Goal: Navigation & Orientation: Find specific page/section

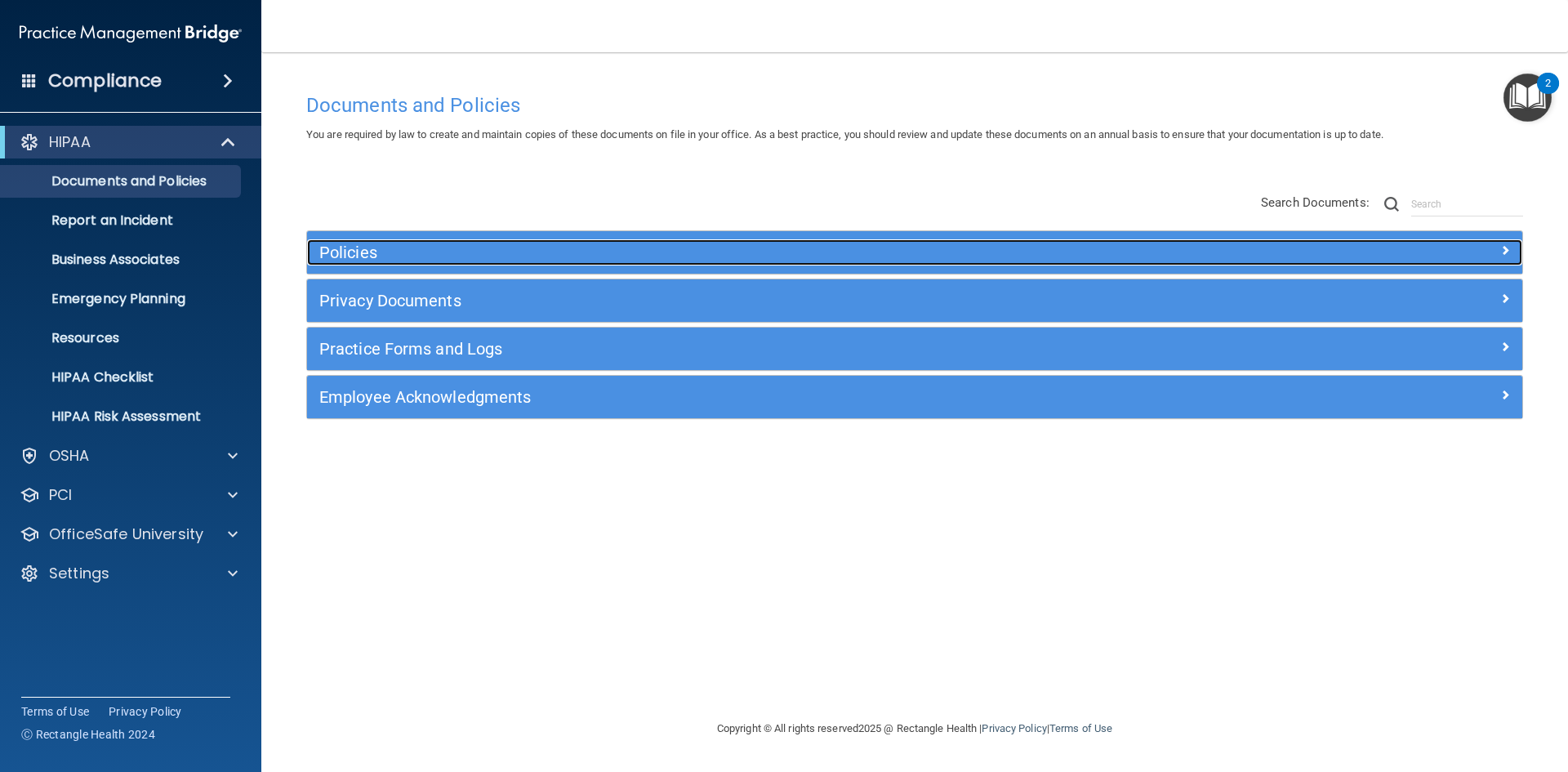
click at [472, 245] on h5 "Policies" at bounding box center [763, 253] width 887 height 18
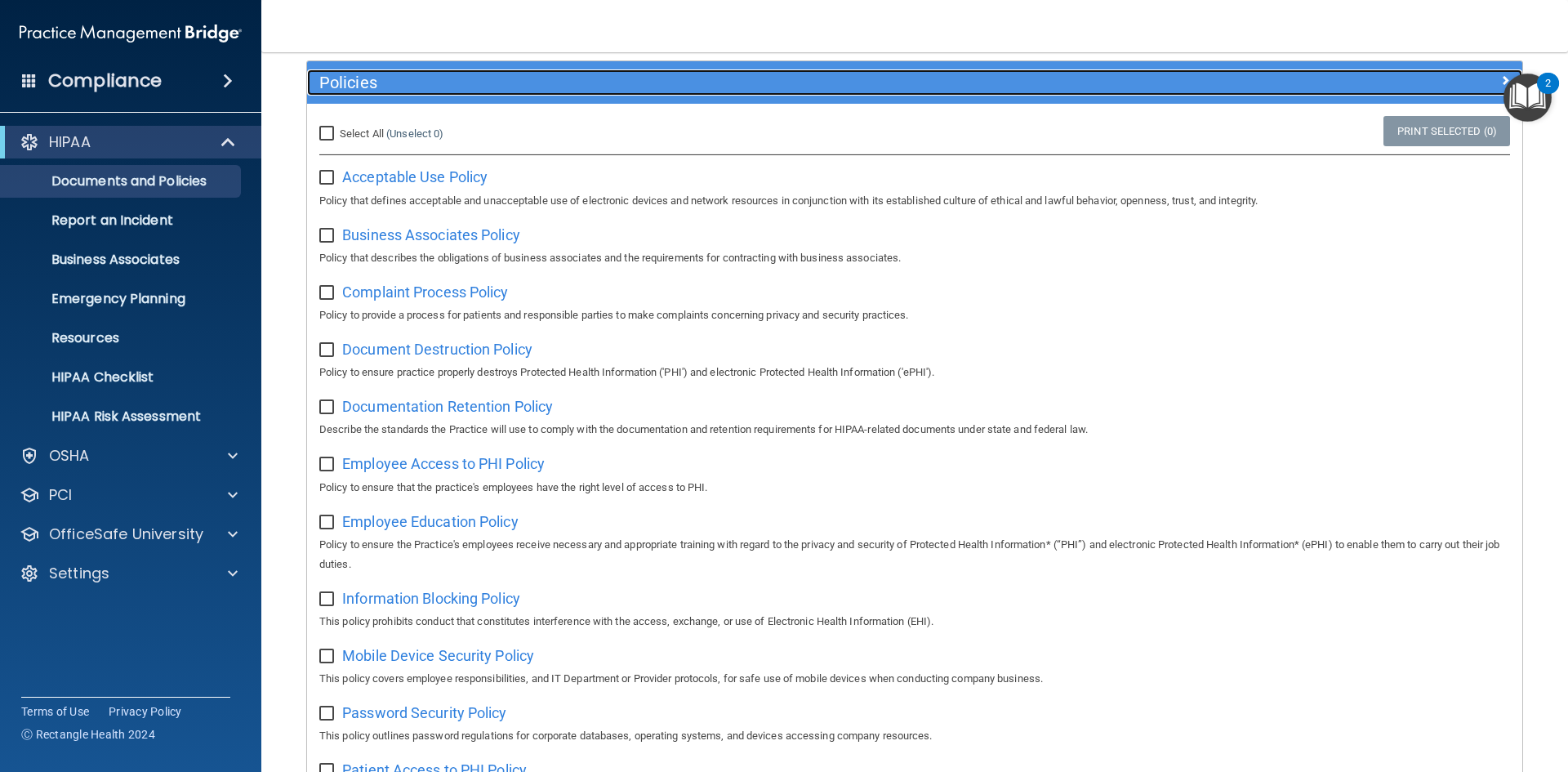
scroll to position [163, 0]
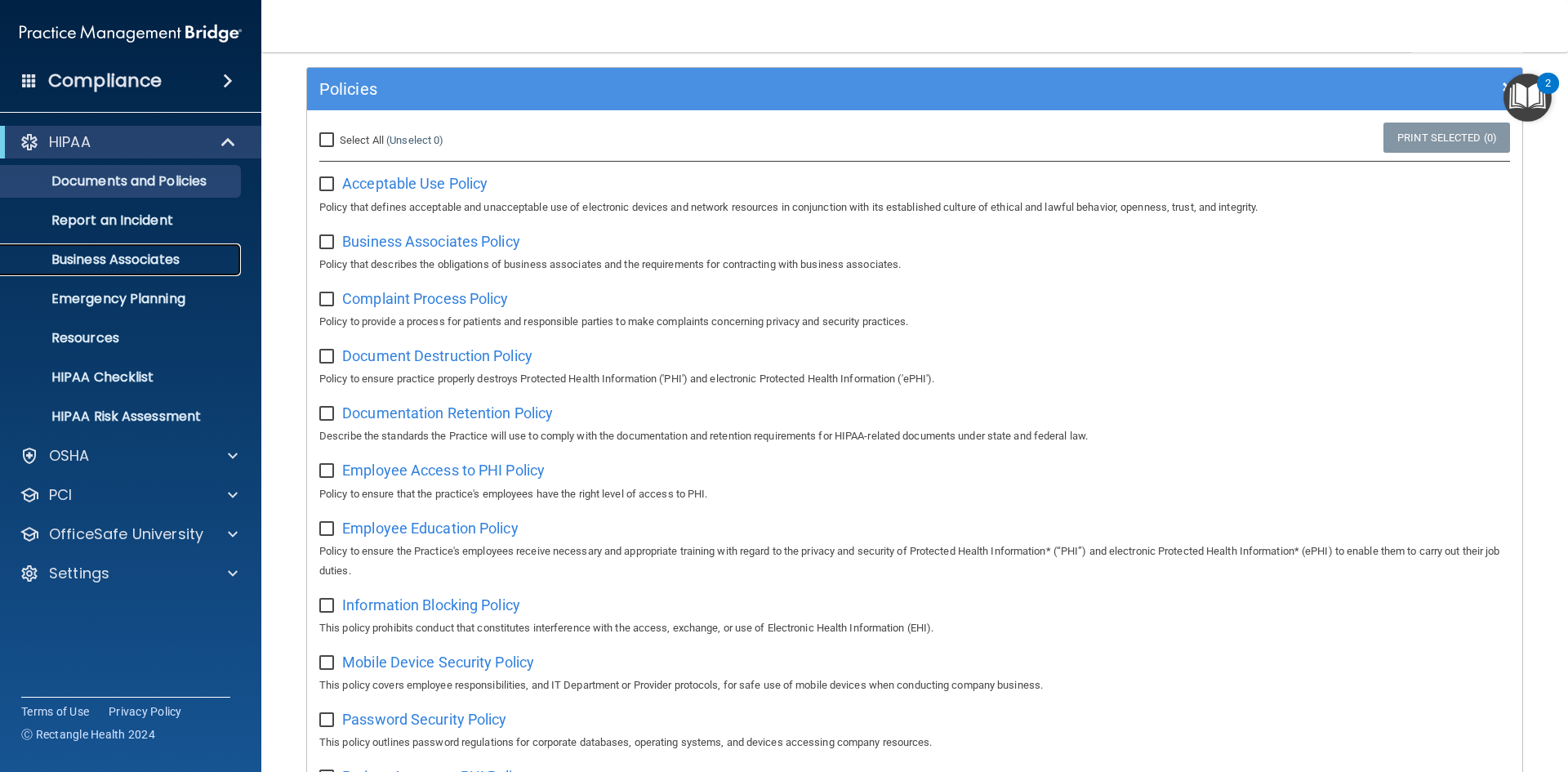
click at [162, 262] on p "Business Associates" at bounding box center [122, 260] width 223 height 16
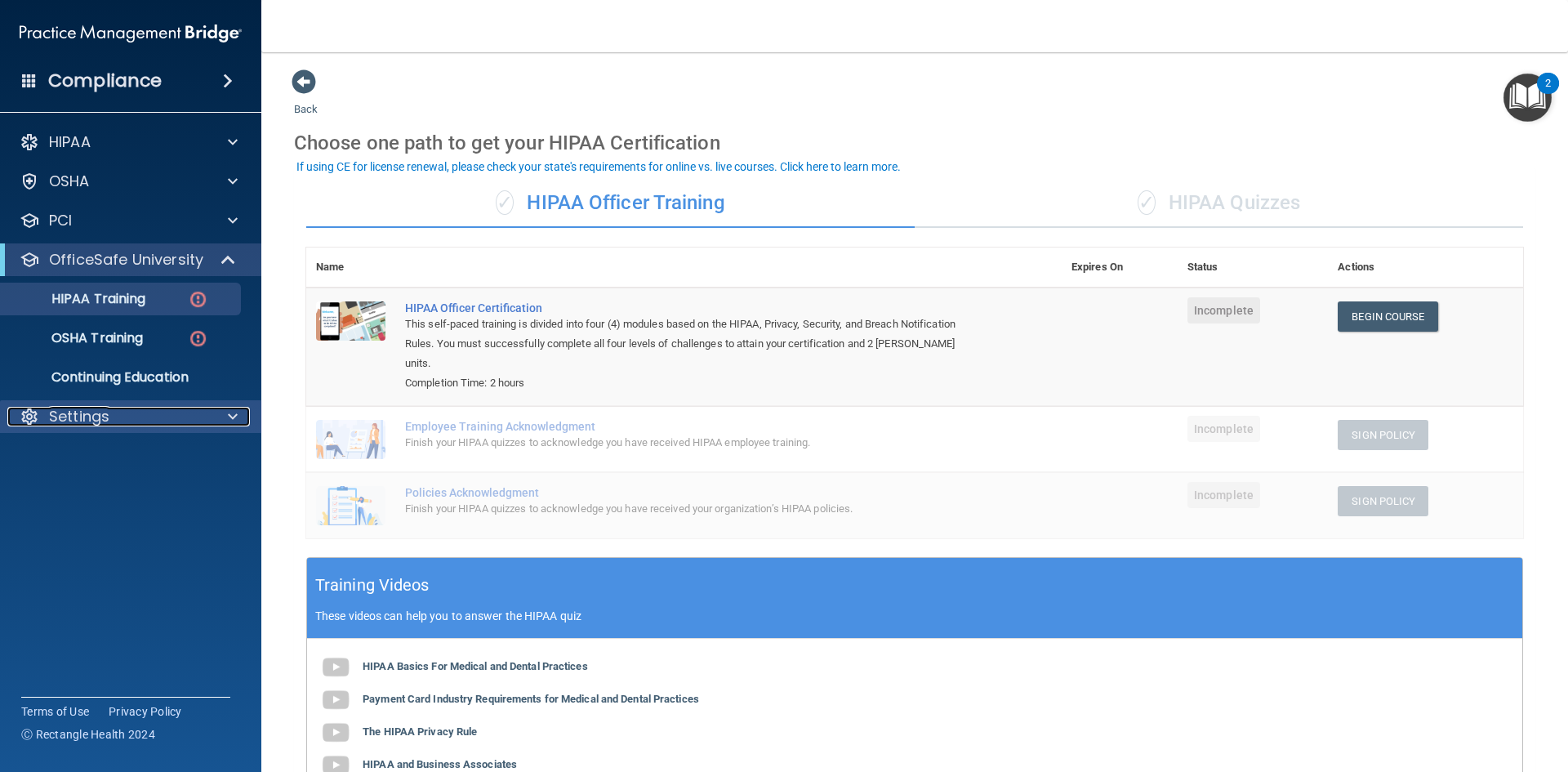
click at [184, 412] on div "Settings" at bounding box center [108, 417] width 203 height 20
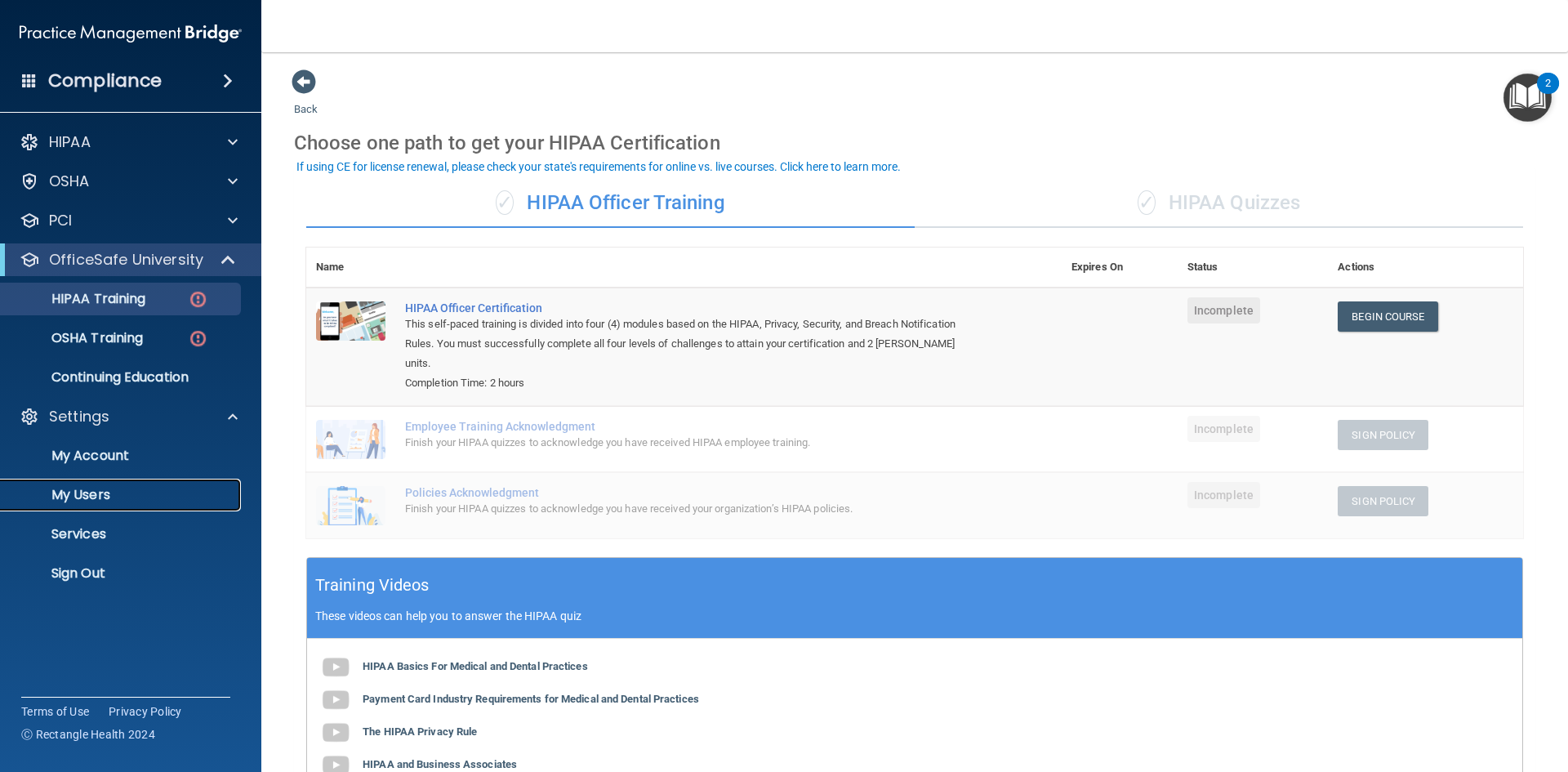
click at [97, 487] on p "My Users" at bounding box center [122, 494] width 223 height 16
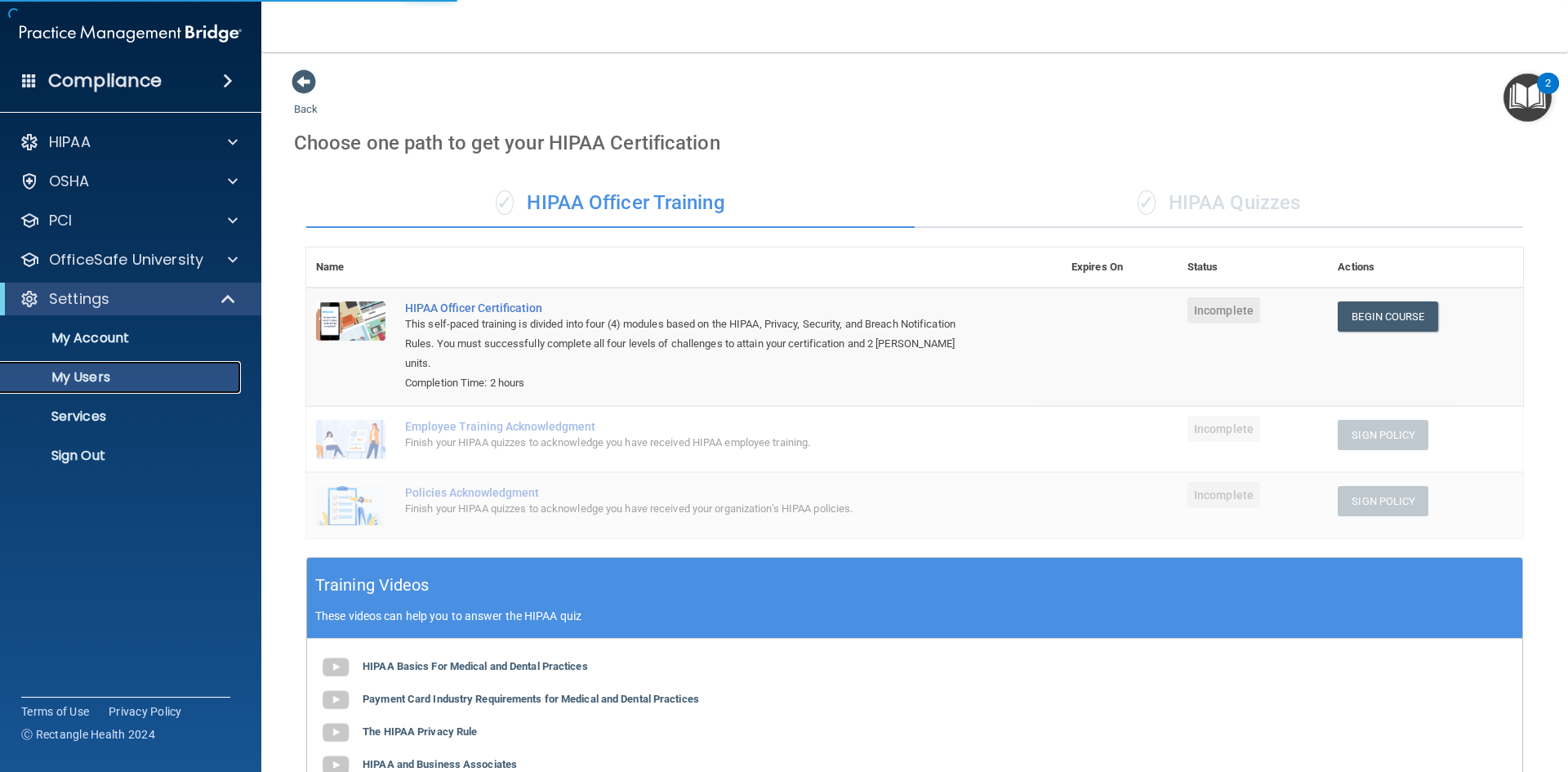
select select "20"
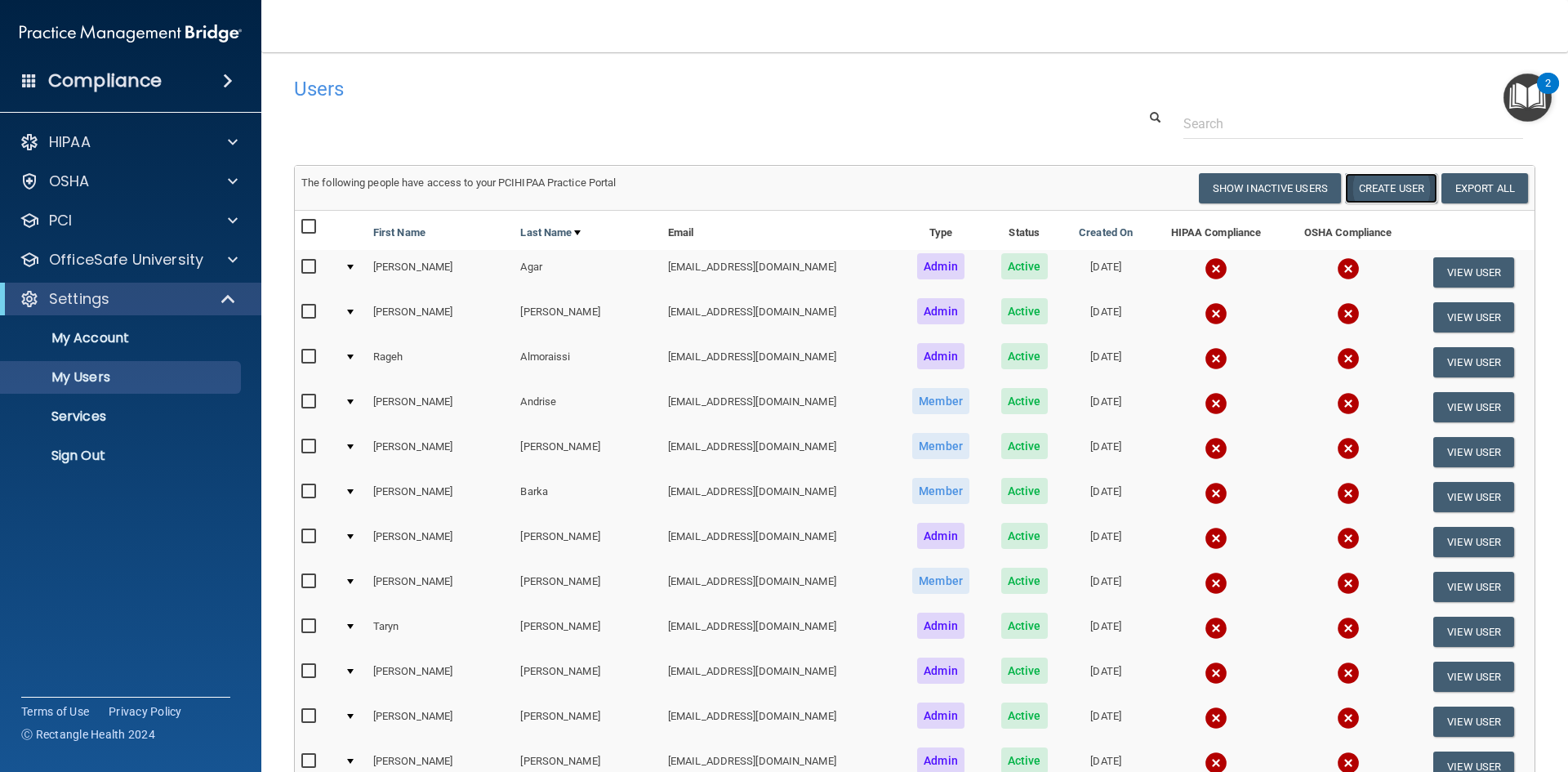
click at [1362, 192] on button "Create User" at bounding box center [1390, 188] width 92 height 30
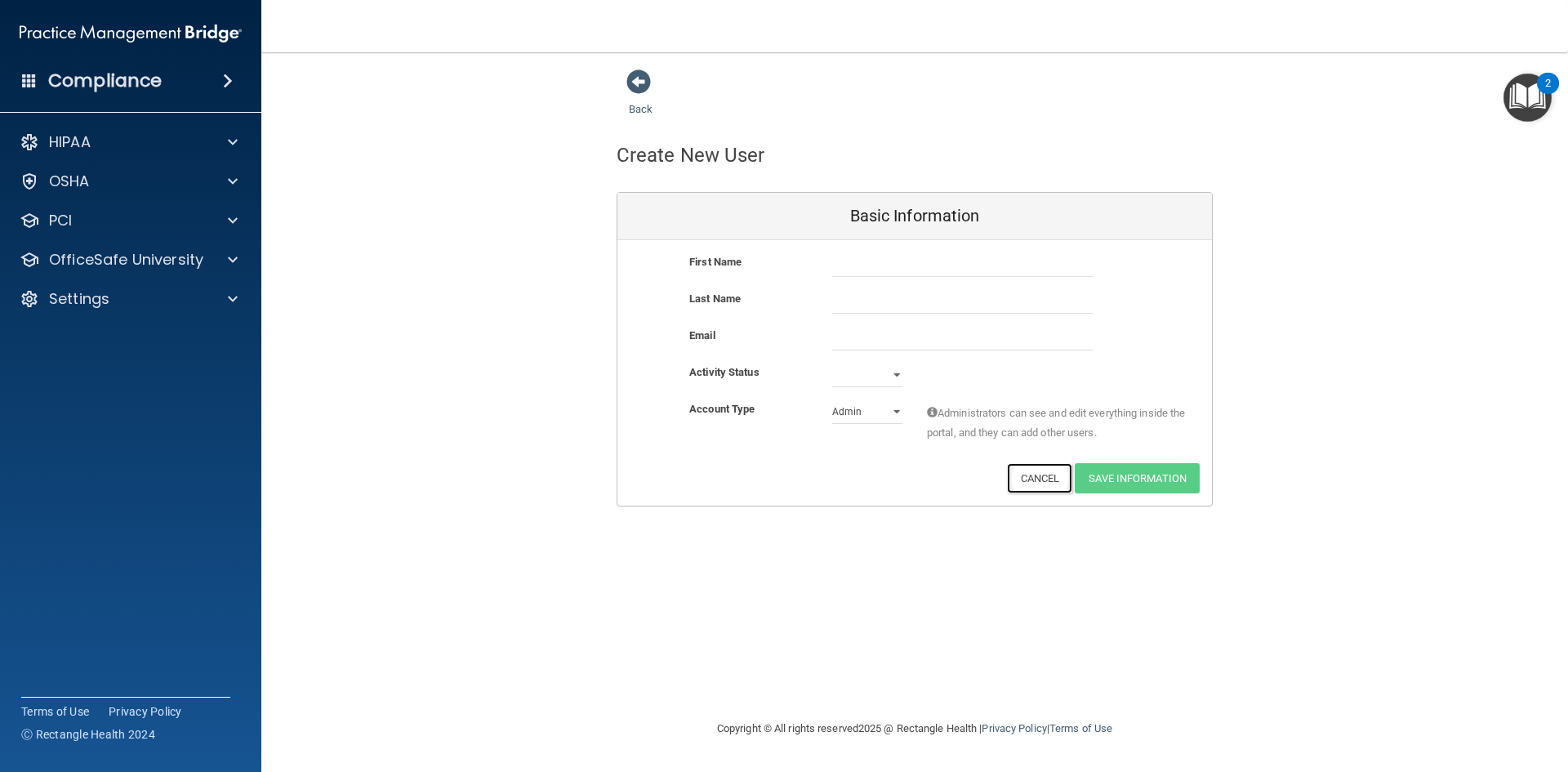
click at [1036, 467] on button "Cancel" at bounding box center [1040, 478] width 66 height 30
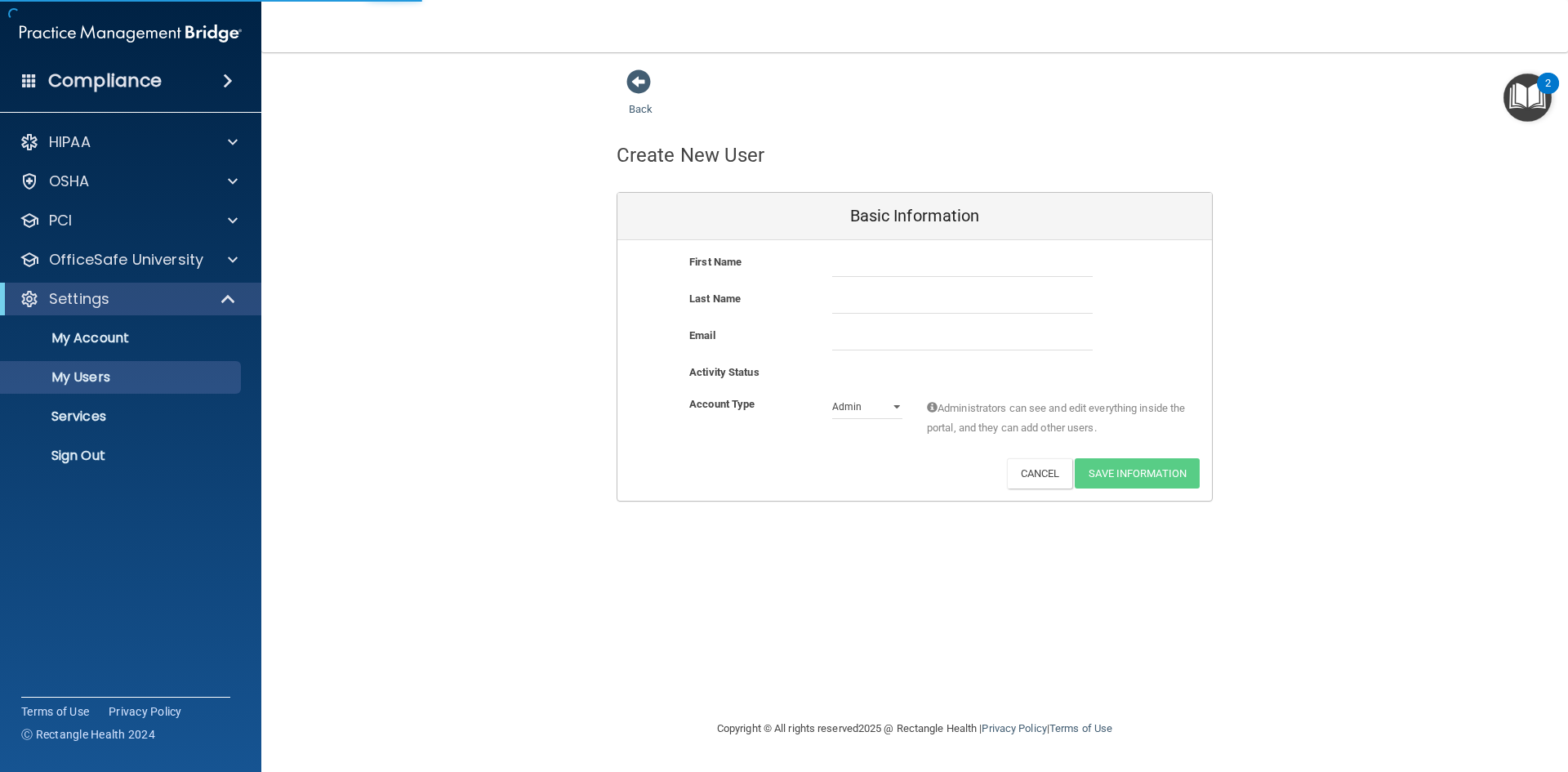
select select "20"
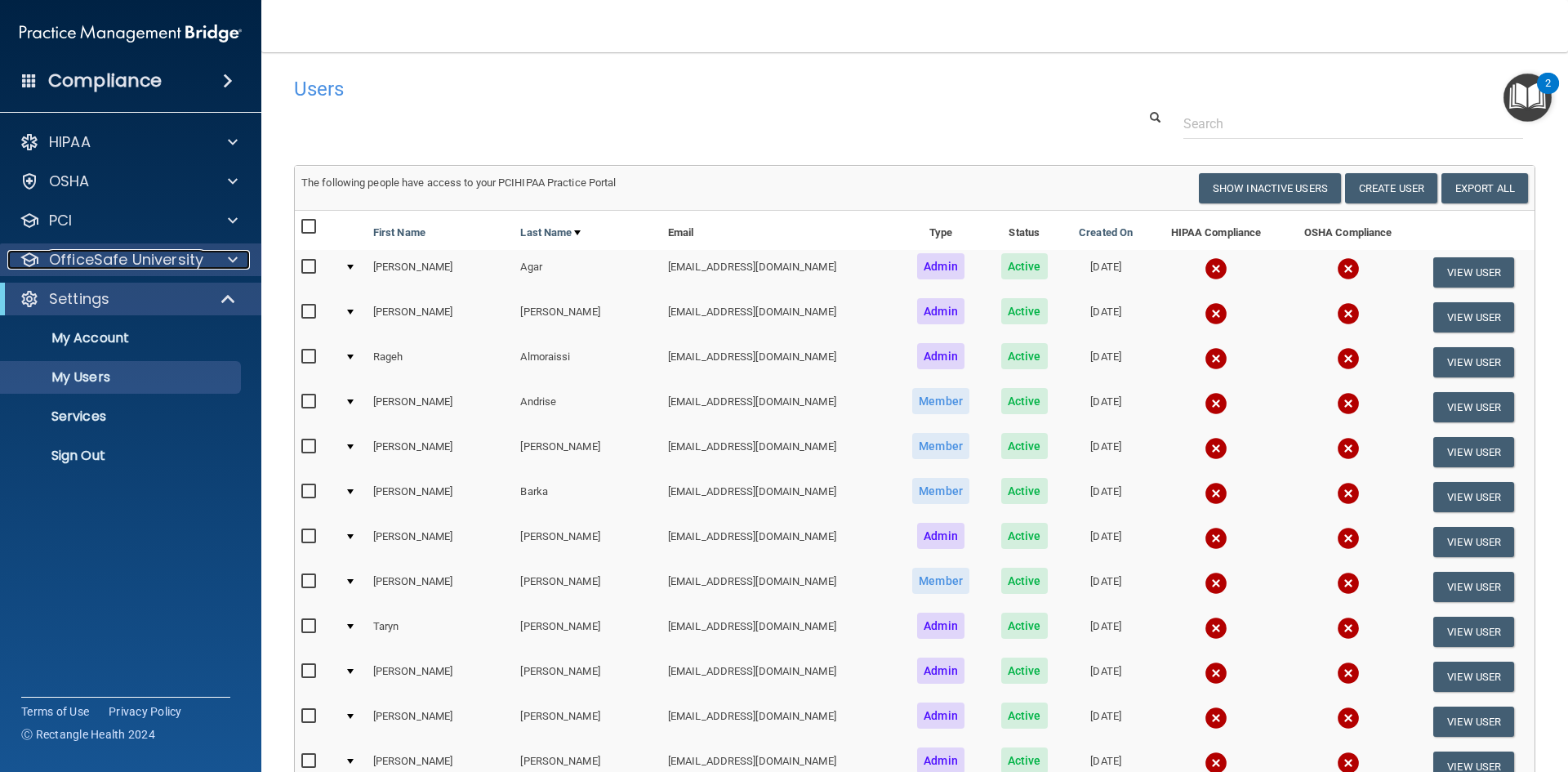
click at [208, 263] on div "OfficeSafe University" at bounding box center [108, 260] width 203 height 20
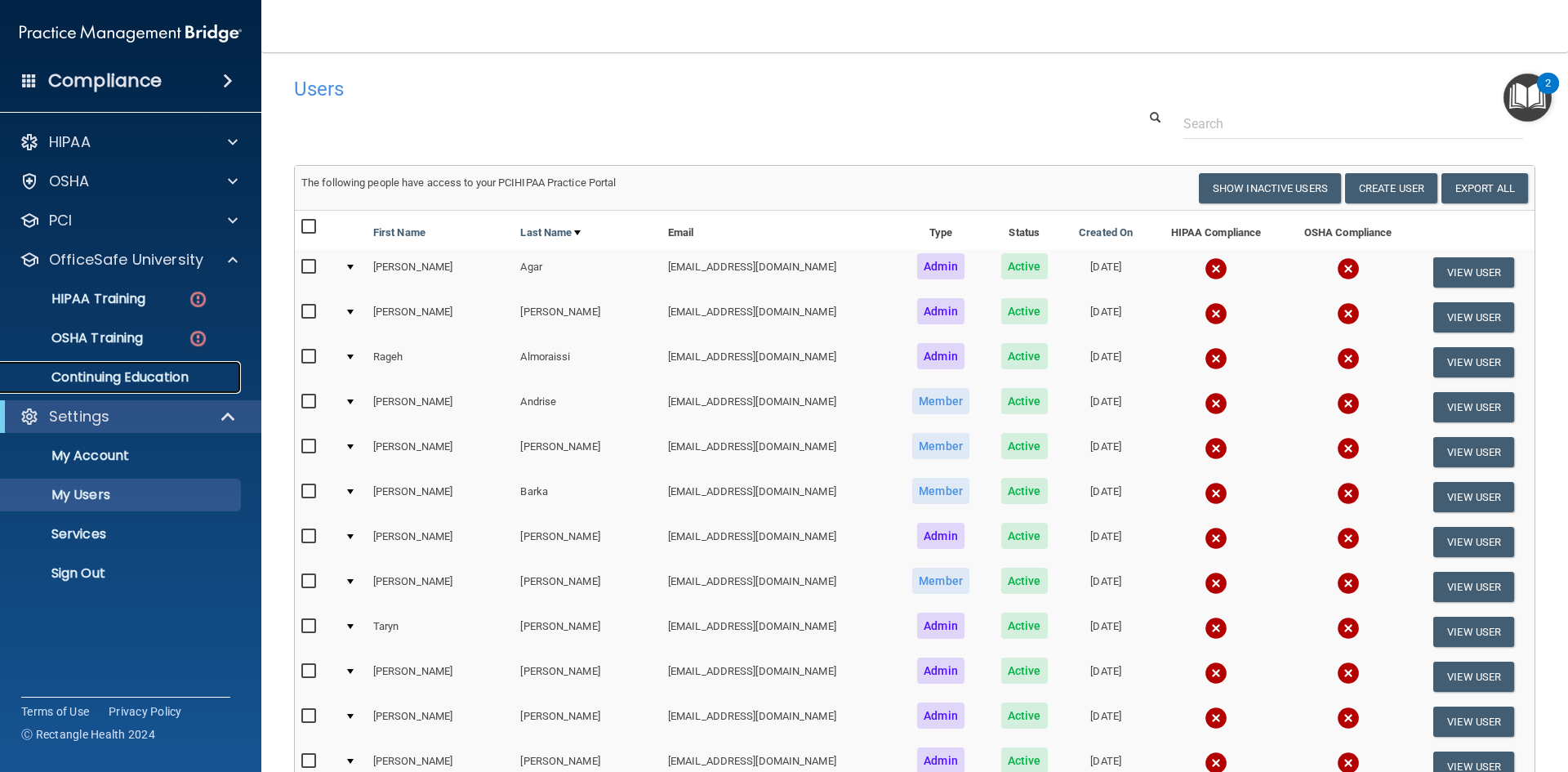
click at [138, 369] on p "Continuing Education" at bounding box center [122, 378] width 223 height 16
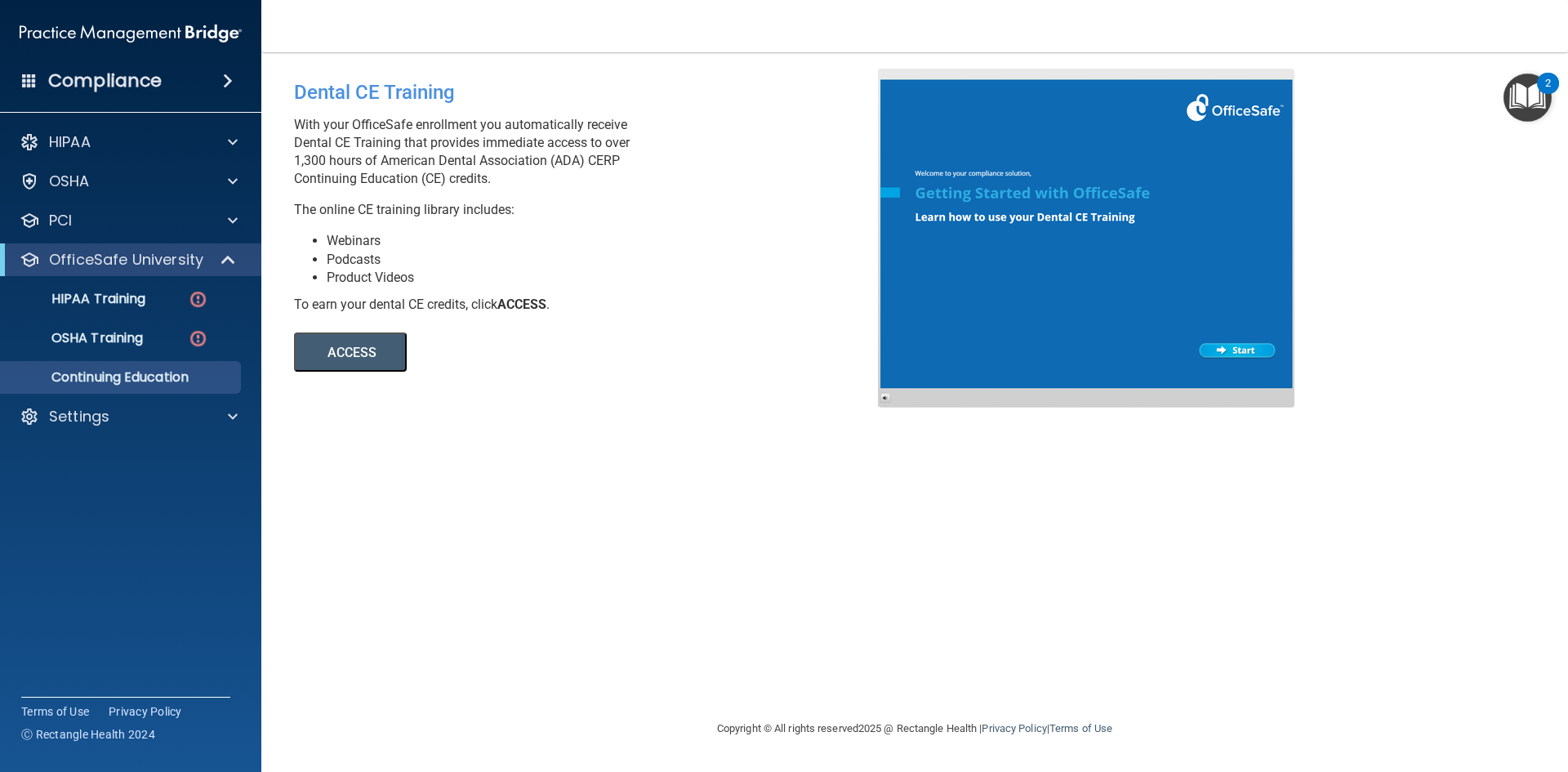
click at [570, 768] on main "Dental CE Training With your OfficeSafe enrollment you automatically receive De…" at bounding box center [915, 412] width 1307 height 719
